Goal: Information Seeking & Learning: Learn about a topic

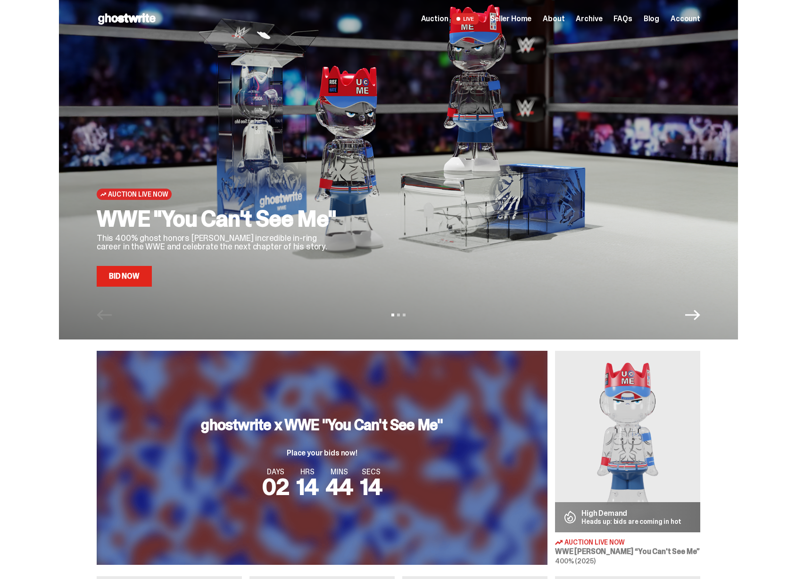
click at [528, 18] on span "Seller Home" at bounding box center [511, 19] width 42 height 8
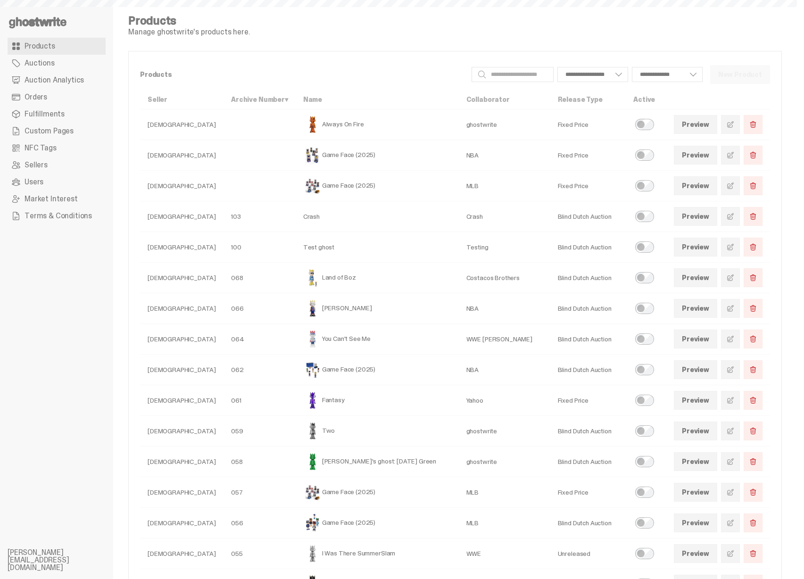
click at [64, 77] on span "Auction Analytics" at bounding box center [54, 80] width 59 height 8
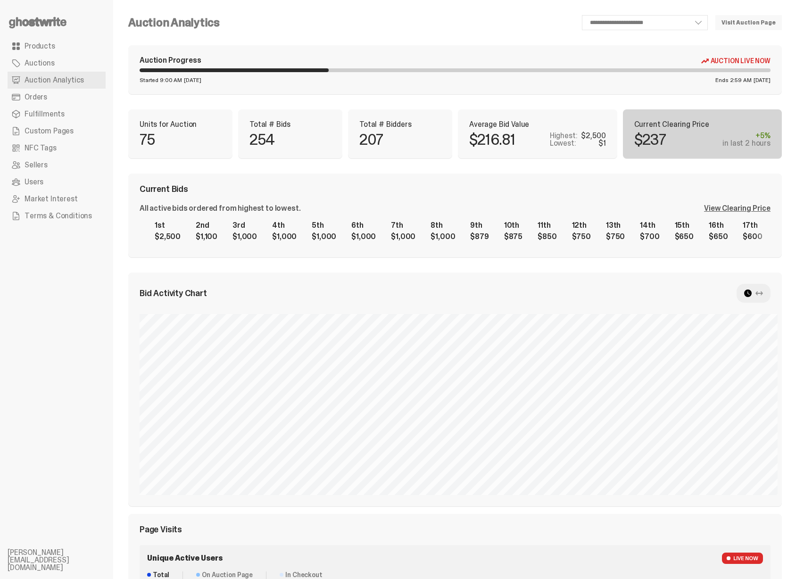
click at [730, 209] on div "View Clearing Price" at bounding box center [737, 209] width 67 height 8
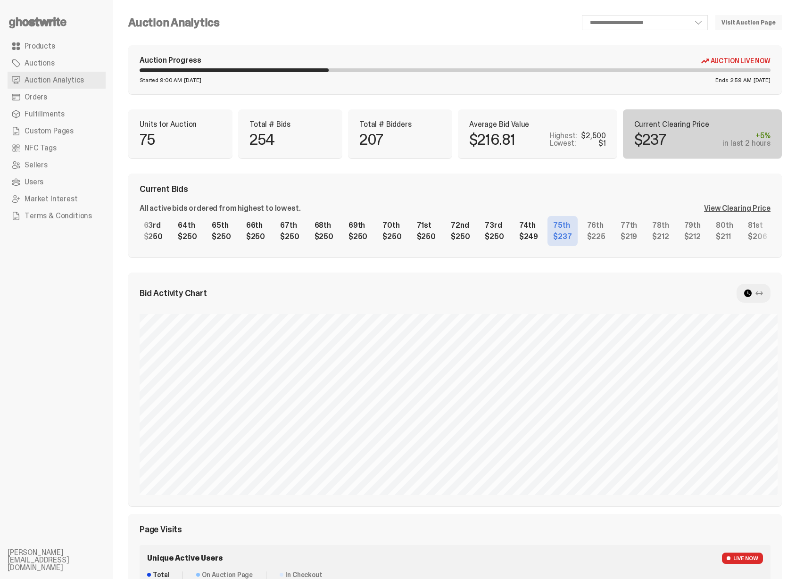
scroll to position [0, 2173]
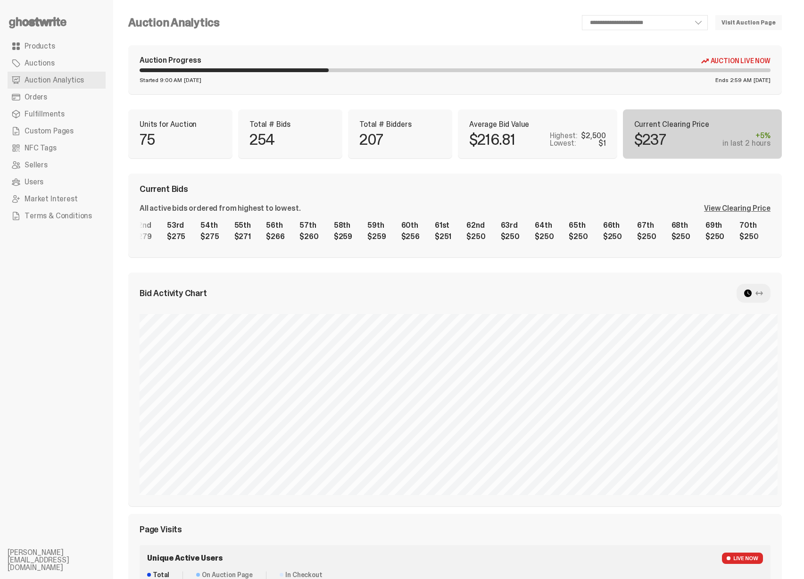
click at [557, 233] on div "1st $2,500 2nd $1,100 3rd $1,000 4th $1,000 5th $1,000 6th $1,000 7th $1,000 8t…" at bounding box center [455, 231] width 631 height 30
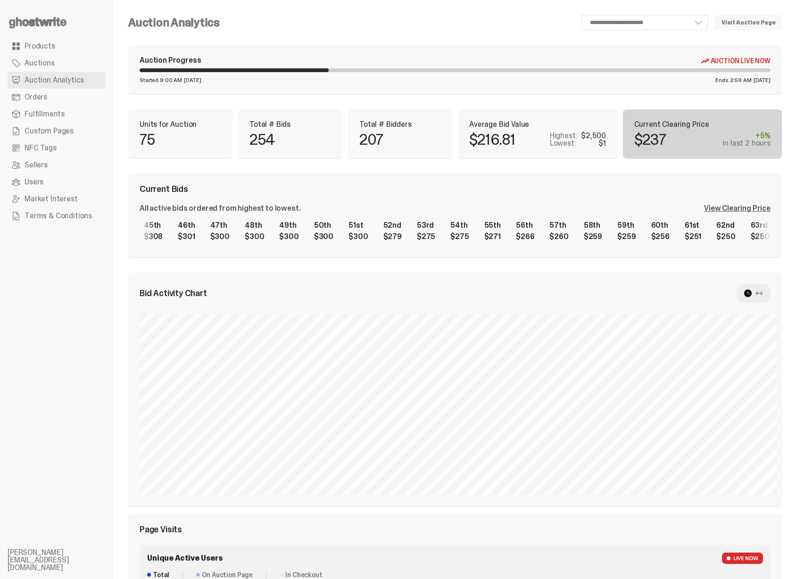
click at [492, 237] on div "1st $2,500 2nd $1,100 3rd $1,000 4th $1,000 5th $1,000 6th $1,000 7th $1,000 8t…" at bounding box center [455, 231] width 631 height 30
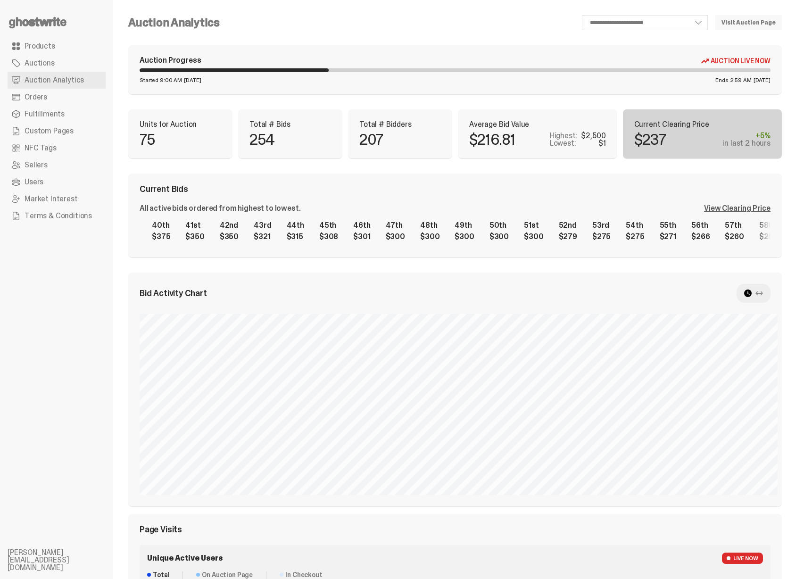
click at [417, 234] on div "1st $2,500 2nd $1,100 3rd $1,000 4th $1,000 5th $1,000 6th $1,000 7th $1,000 8t…" at bounding box center [455, 231] width 631 height 30
click at [498, 235] on div "1st $2,500 2nd $1,100 3rd $1,000 4th $1,000 5th $1,000 6th $1,000 7th $1,000 8t…" at bounding box center [455, 231] width 631 height 30
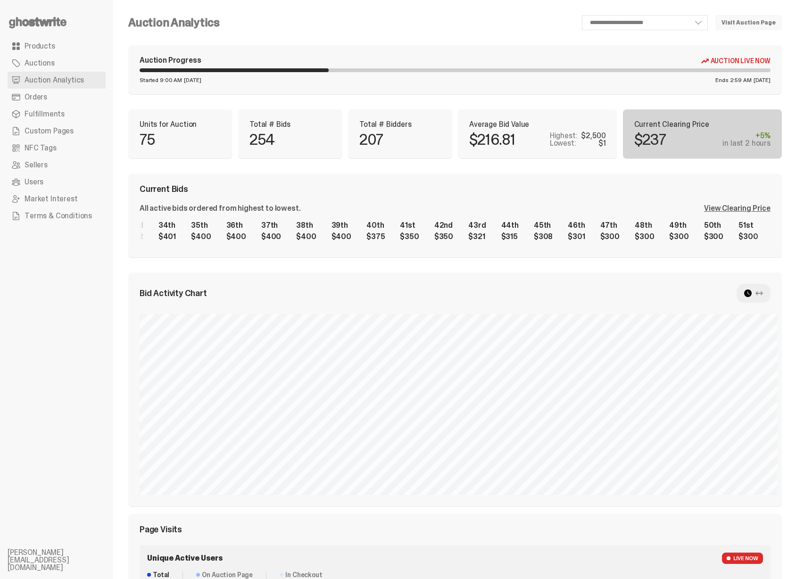
scroll to position [0, 1169]
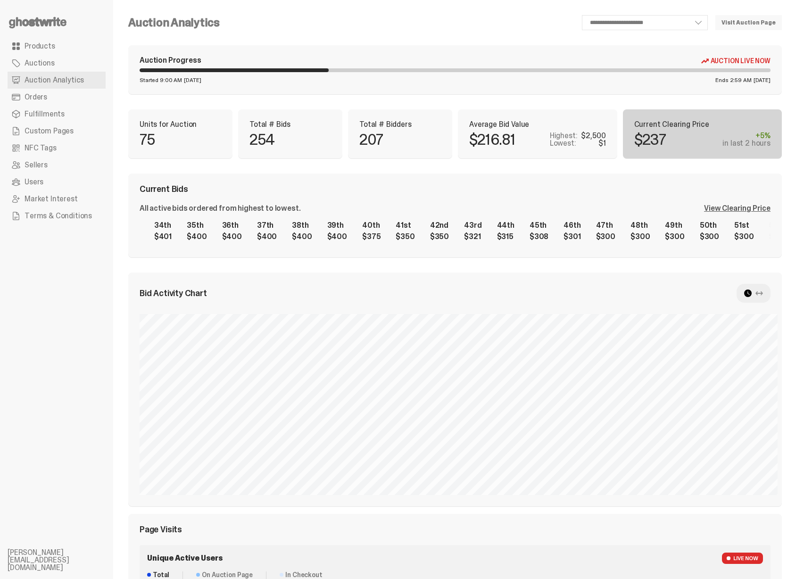
click at [205, 237] on div "1st $2,500 2nd $1,100 3rd $1,000 4th $1,000 5th $1,000 6th $1,000 7th $1,000 8t…" at bounding box center [455, 231] width 631 height 30
